Goal: Information Seeking & Learning: Learn about a topic

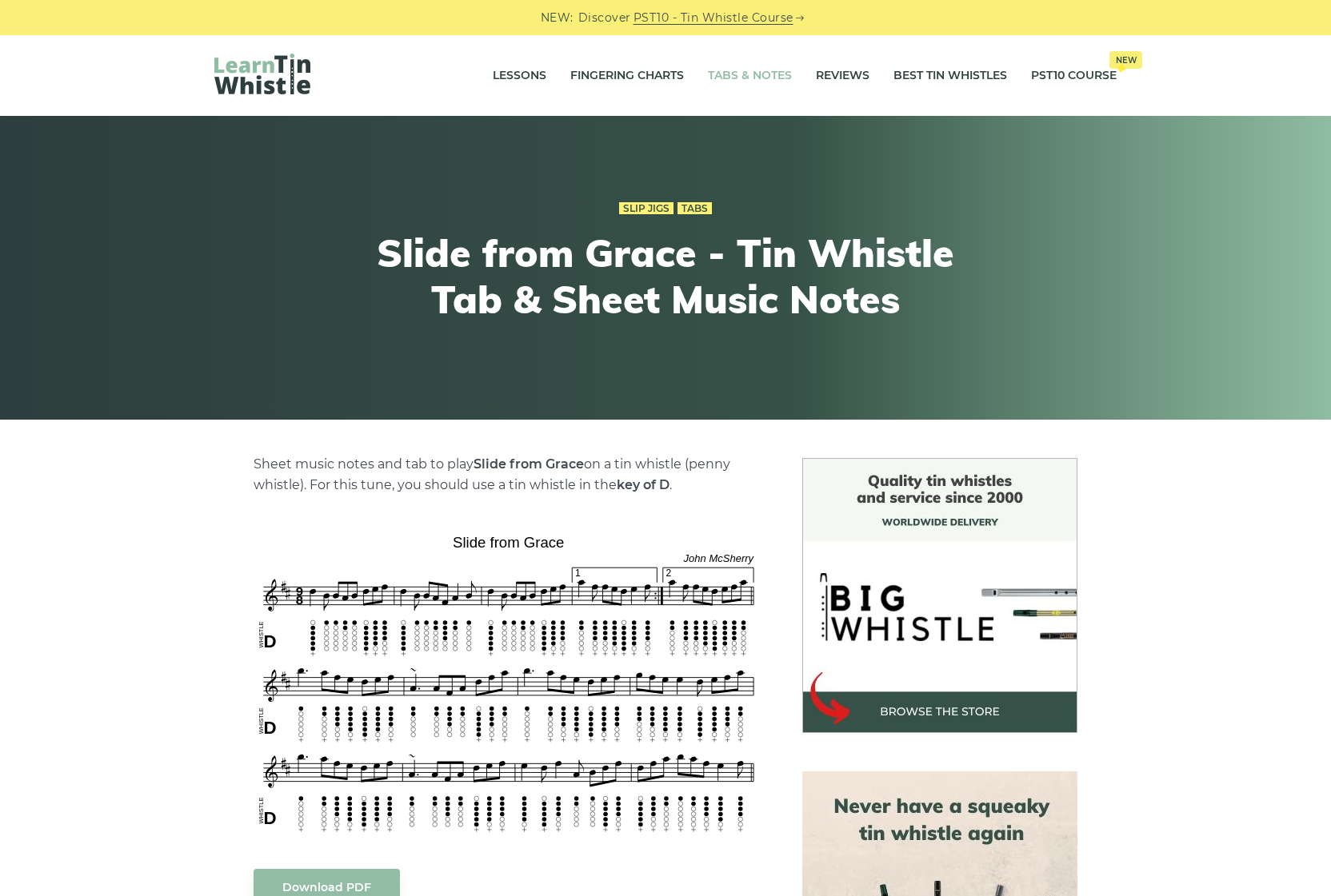
click at [722, 78] on link "Tabs & Notes" at bounding box center [749, 76] width 84 height 40
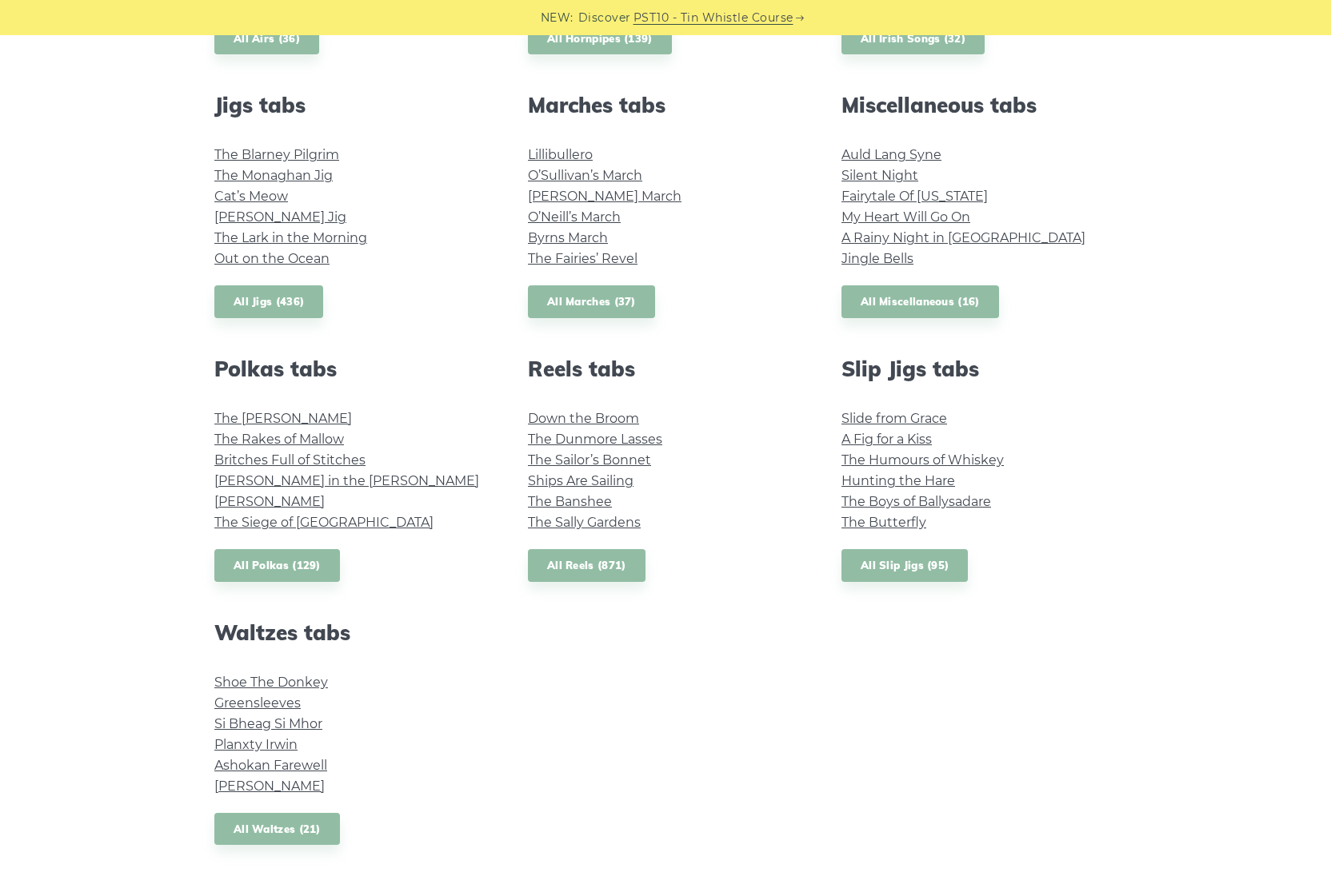
scroll to position [857, 0]
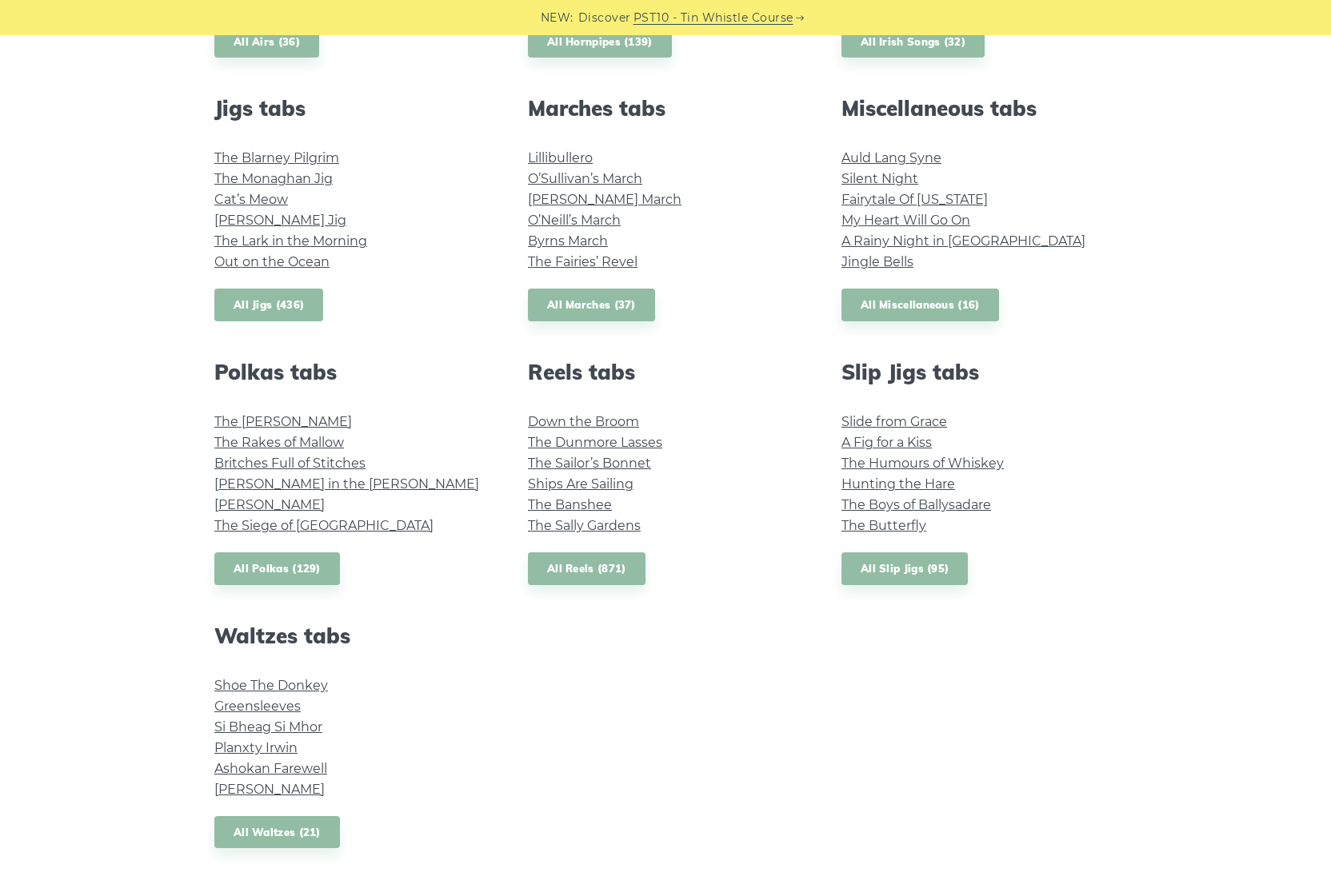
click at [284, 304] on link "All Jigs (436)" at bounding box center [268, 305] width 108 height 33
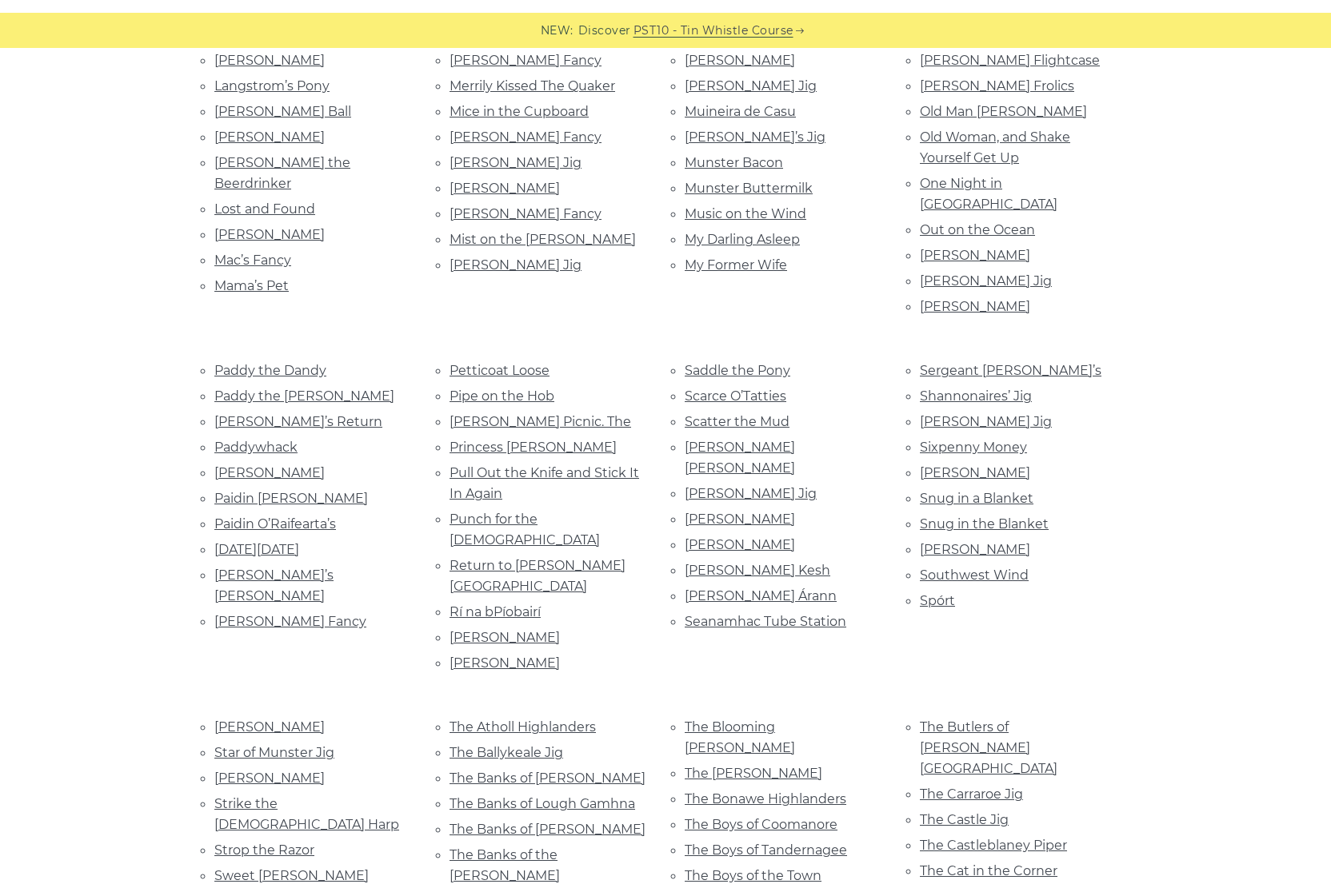
scroll to position [2280, 0]
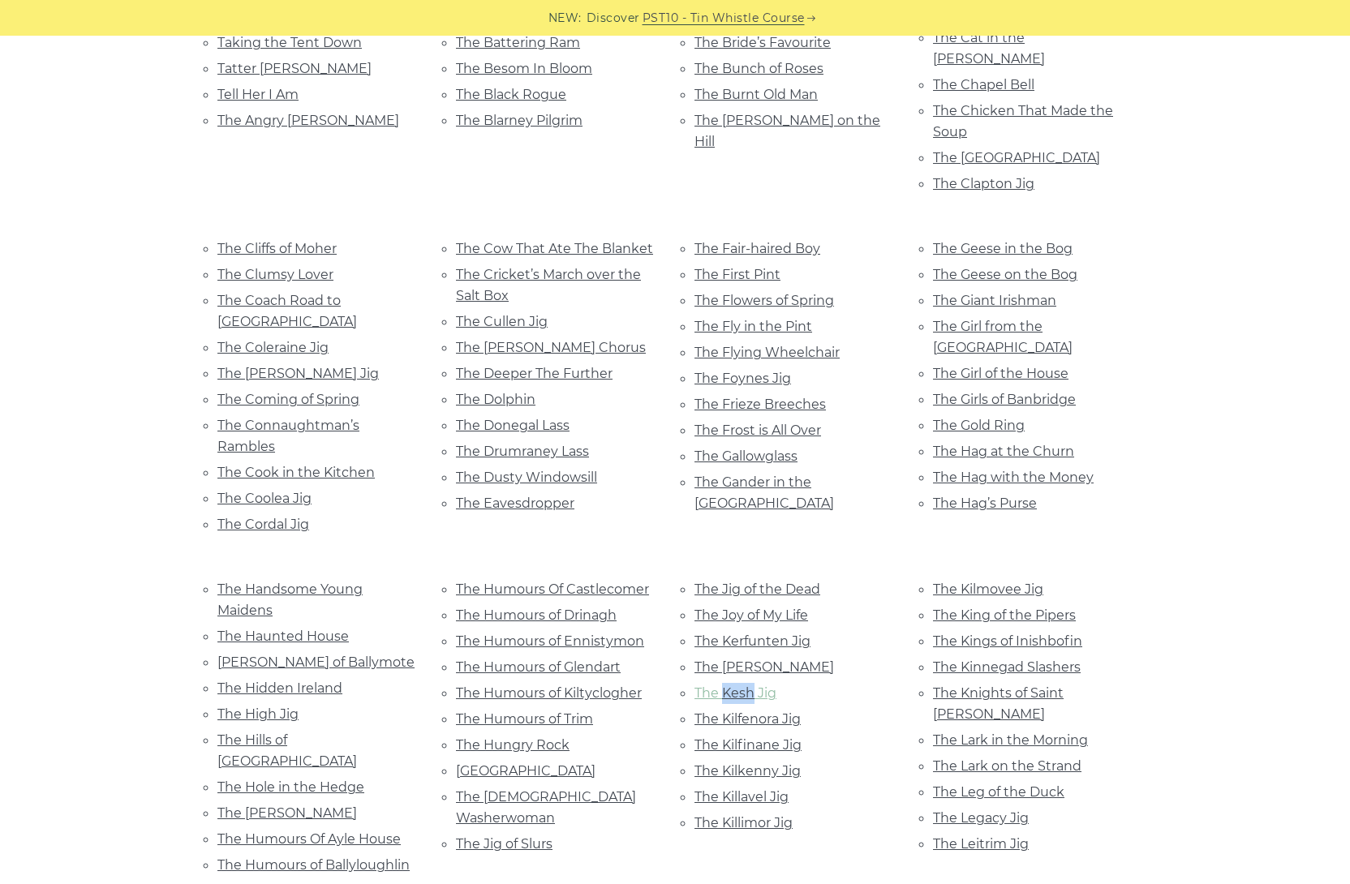
click at [762, 685] on link "The Kesh Jig" at bounding box center [735, 692] width 82 height 15
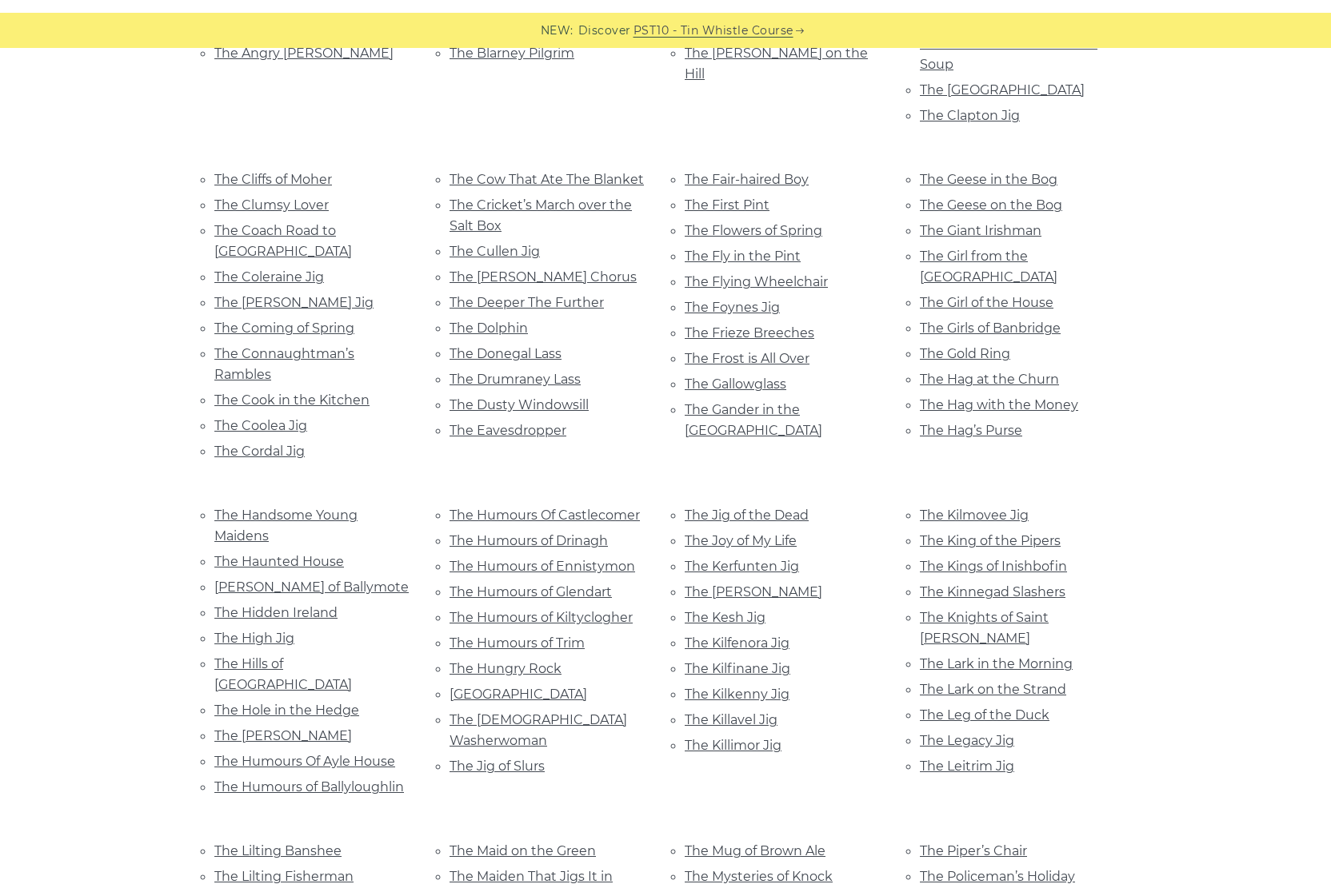
scroll to position [1849, 0]
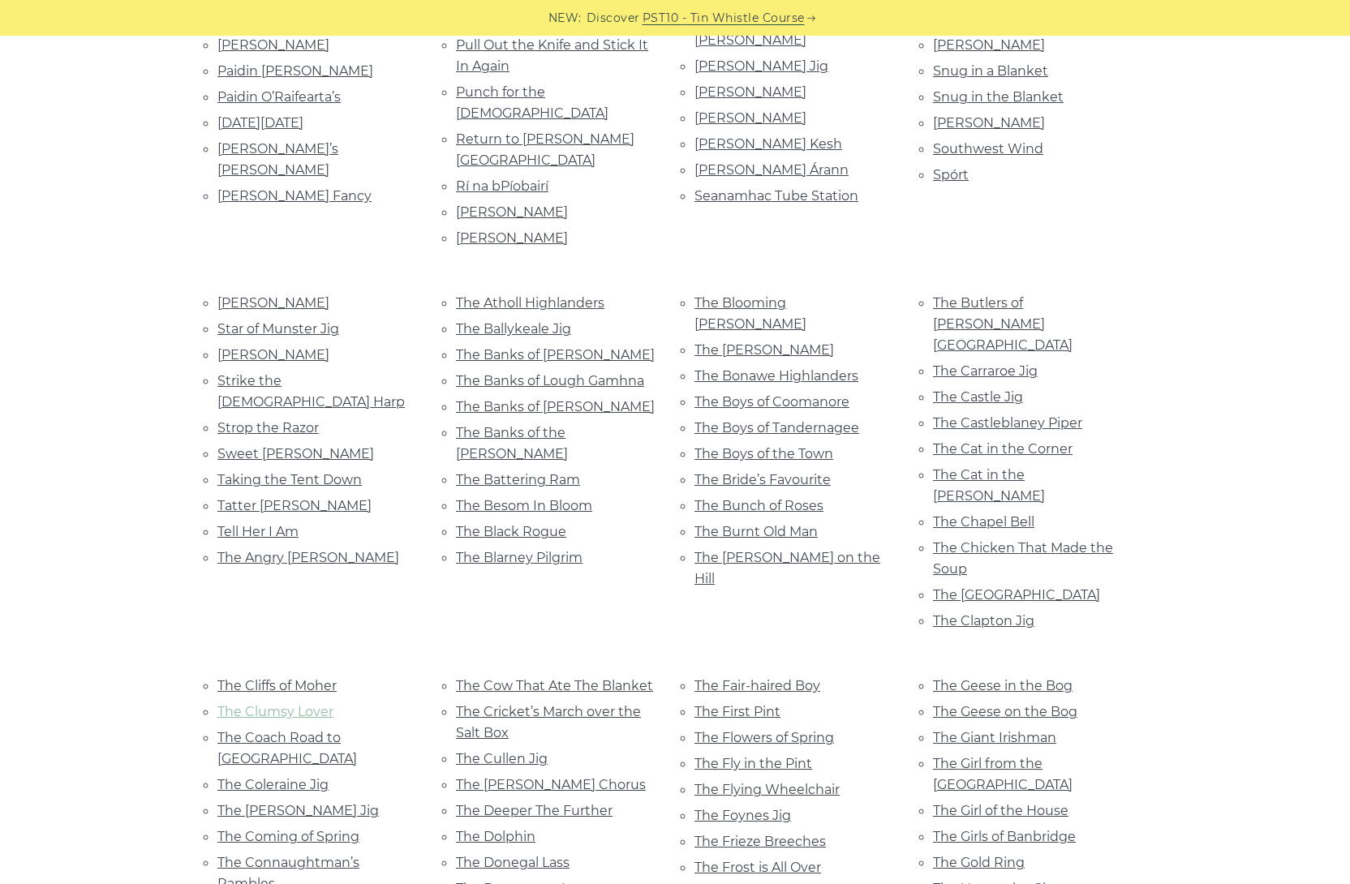
click at [283, 704] on link "The Clumsy Lover" at bounding box center [275, 711] width 116 height 15
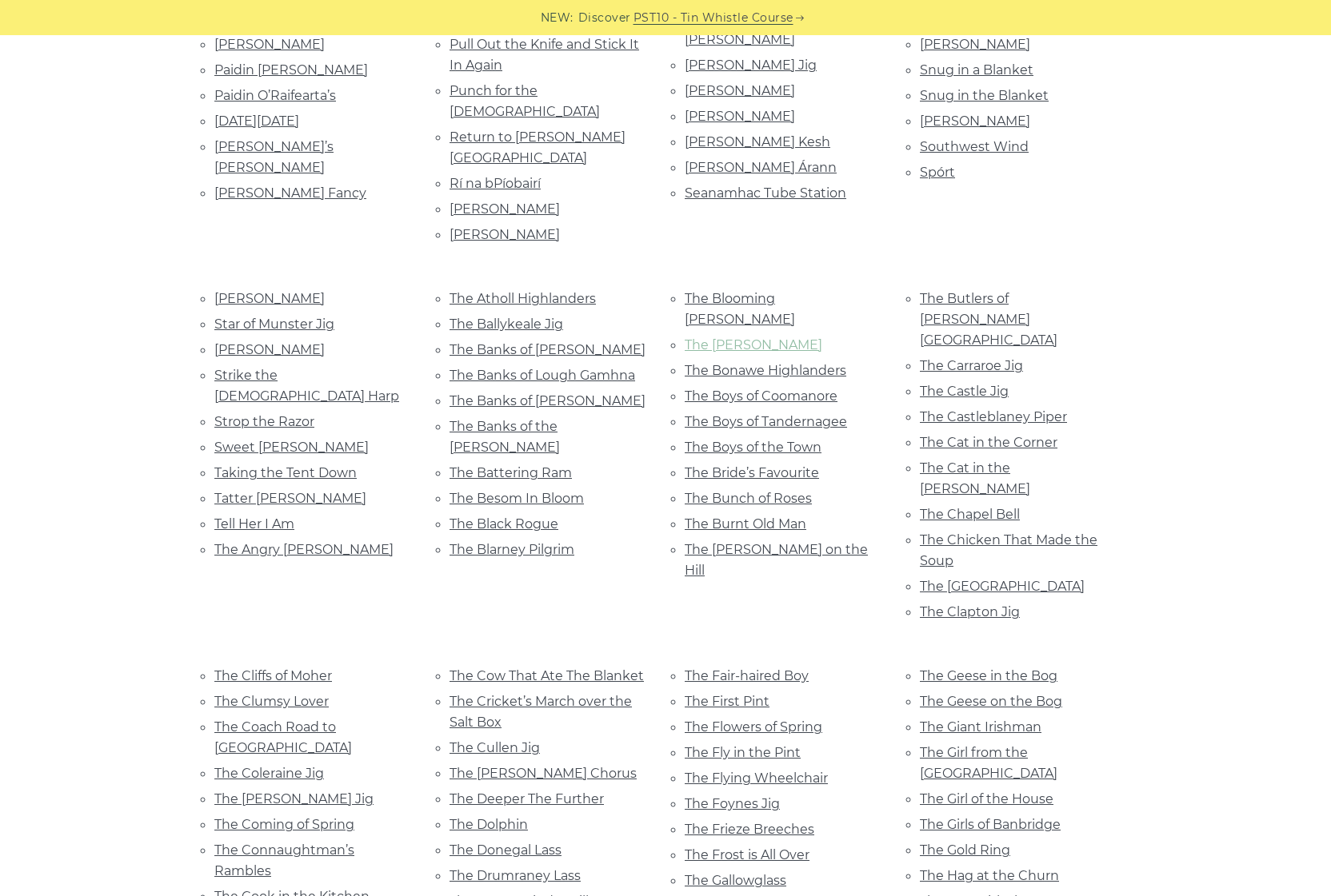
click at [752, 337] on link "The Blue Angel" at bounding box center [752, 344] width 137 height 15
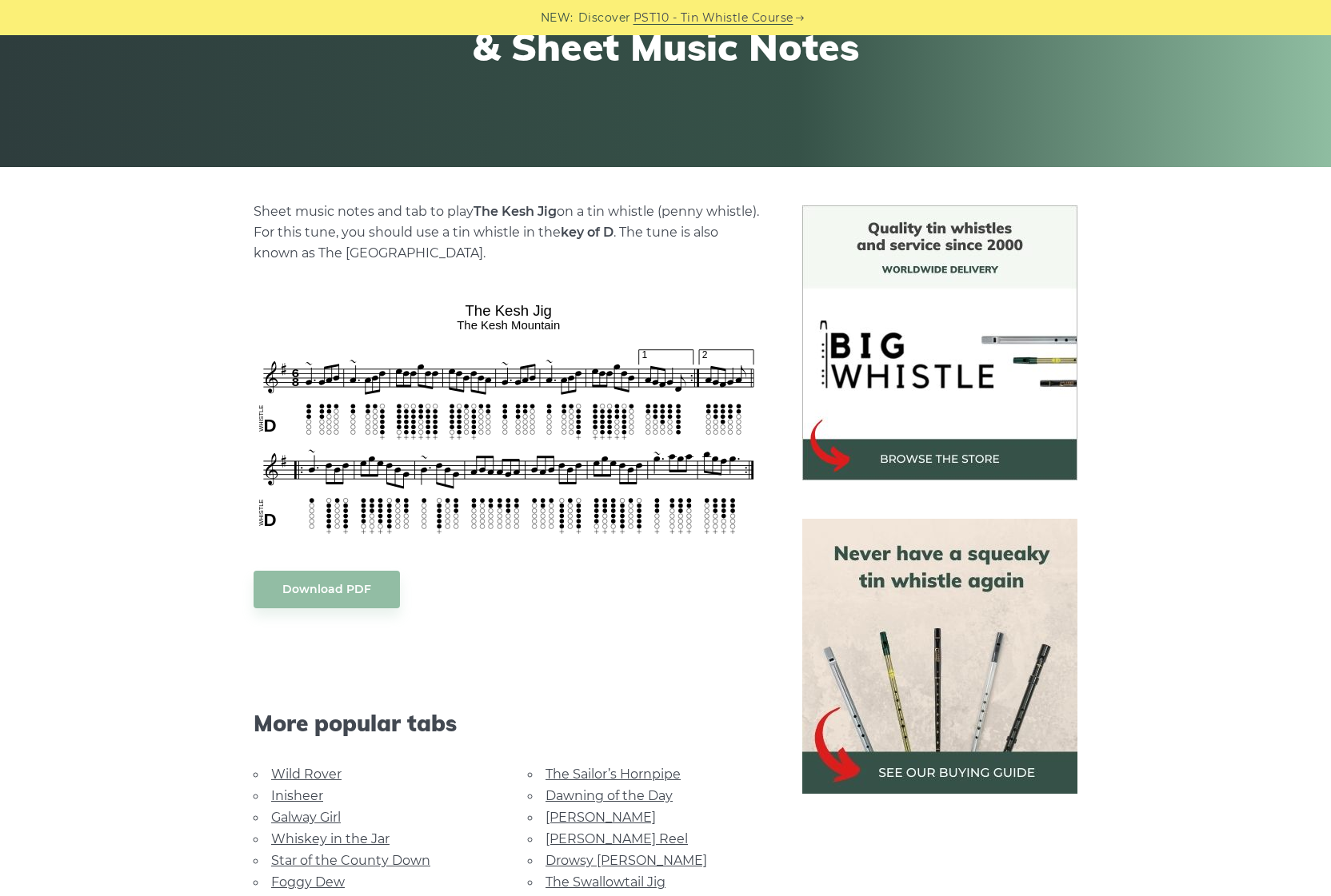
scroll to position [409, 0]
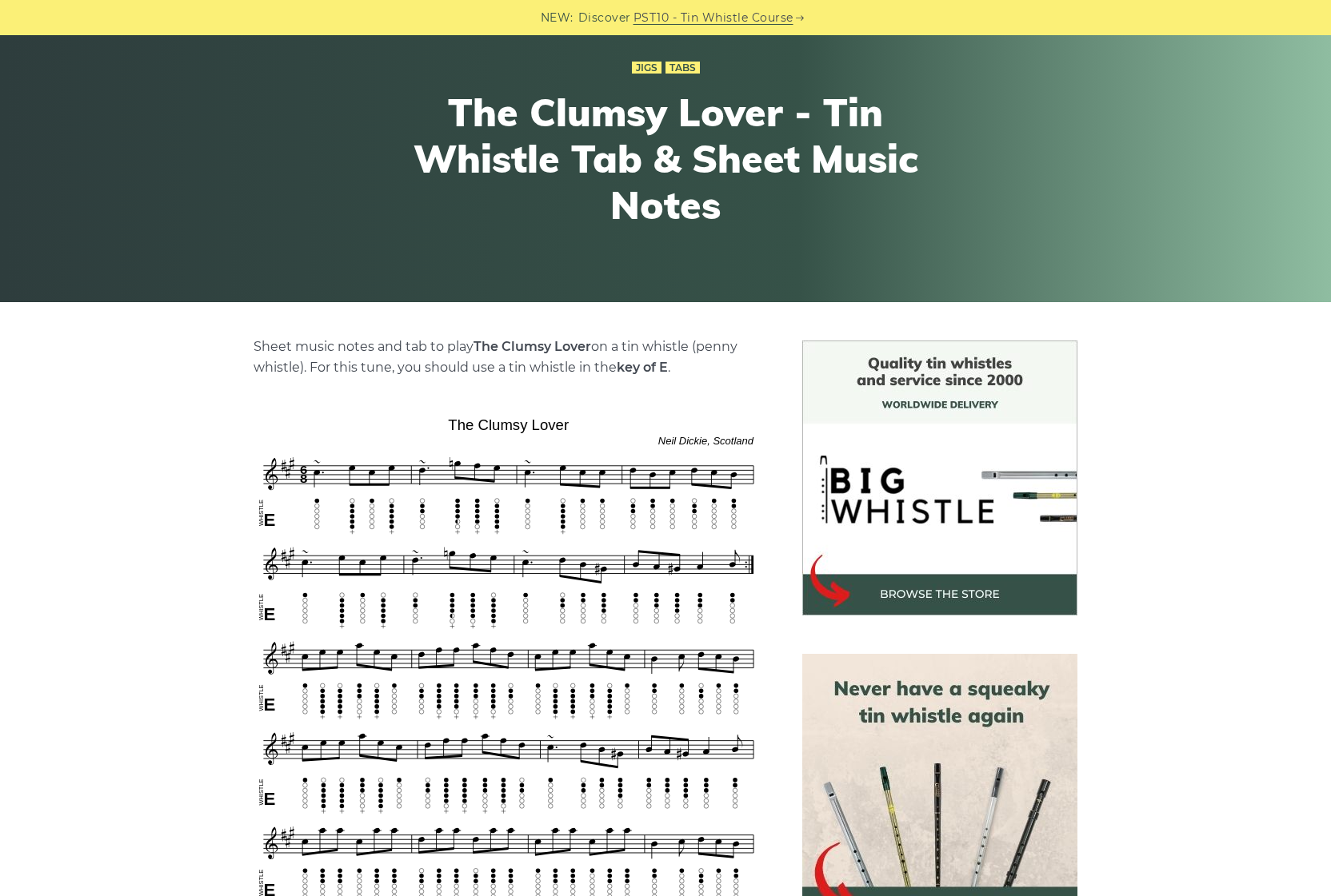
scroll to position [414, 0]
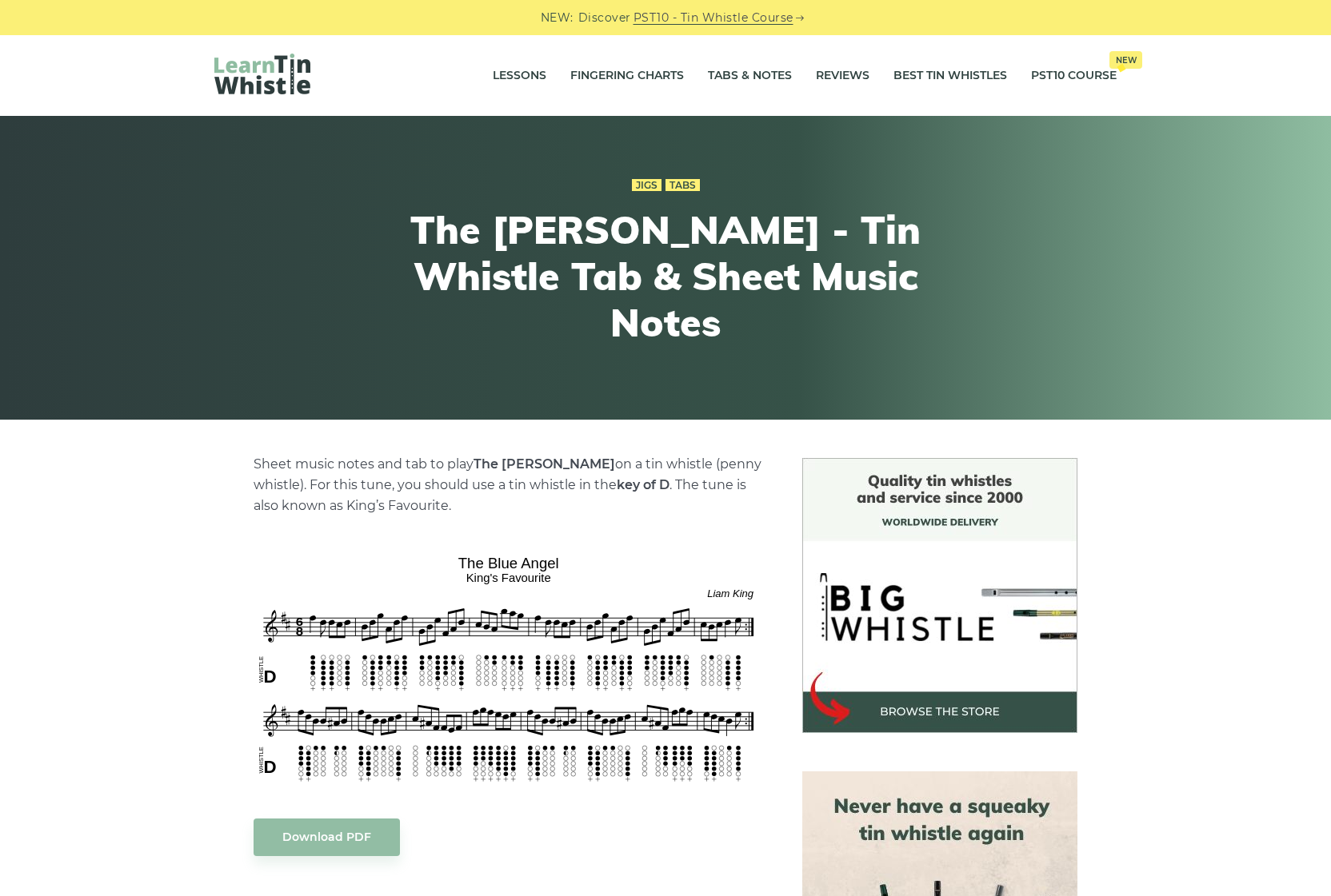
scroll to position [103, 0]
